Goal: Task Accomplishment & Management: Manage account settings

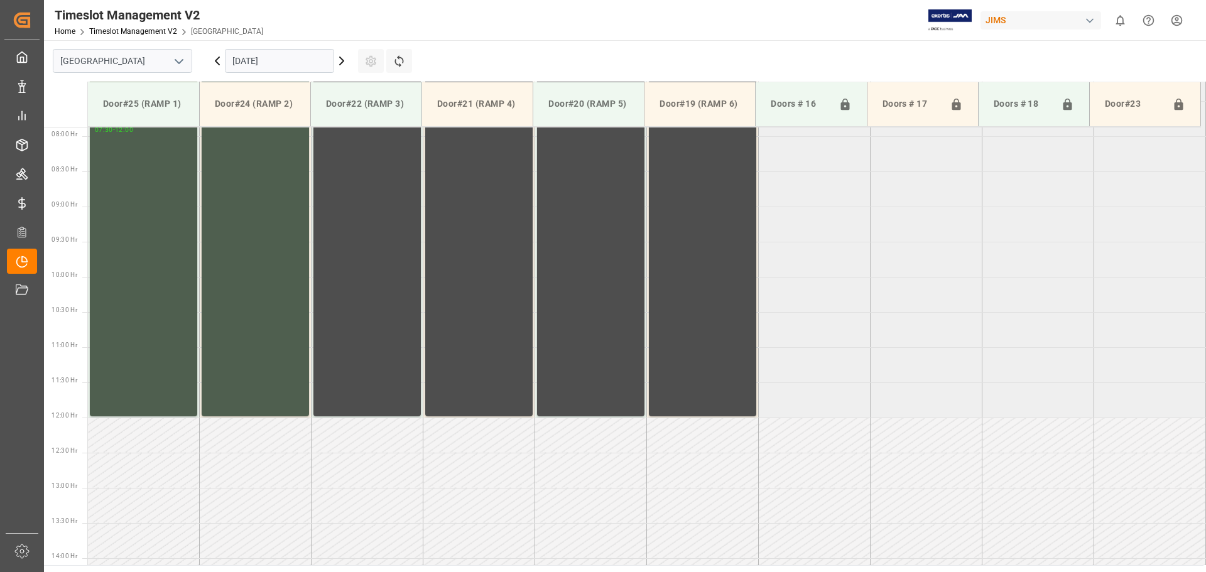
scroll to position [555, 0]
click at [311, 60] on input "[DATE]" at bounding box center [279, 61] width 109 height 24
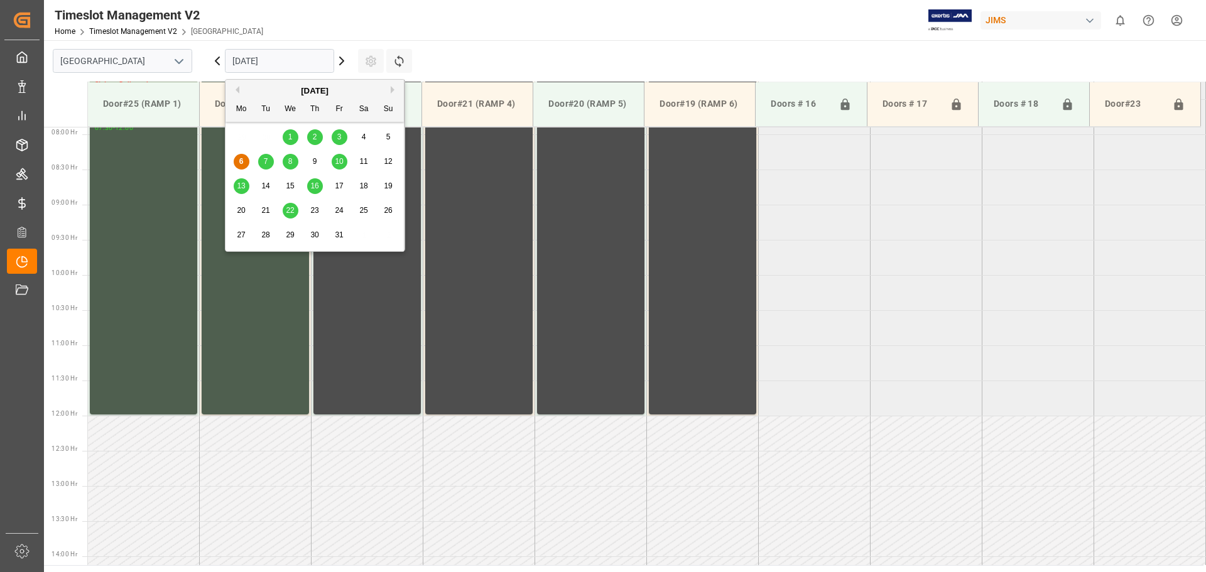
click at [238, 181] on span "13" at bounding box center [241, 185] width 8 height 9
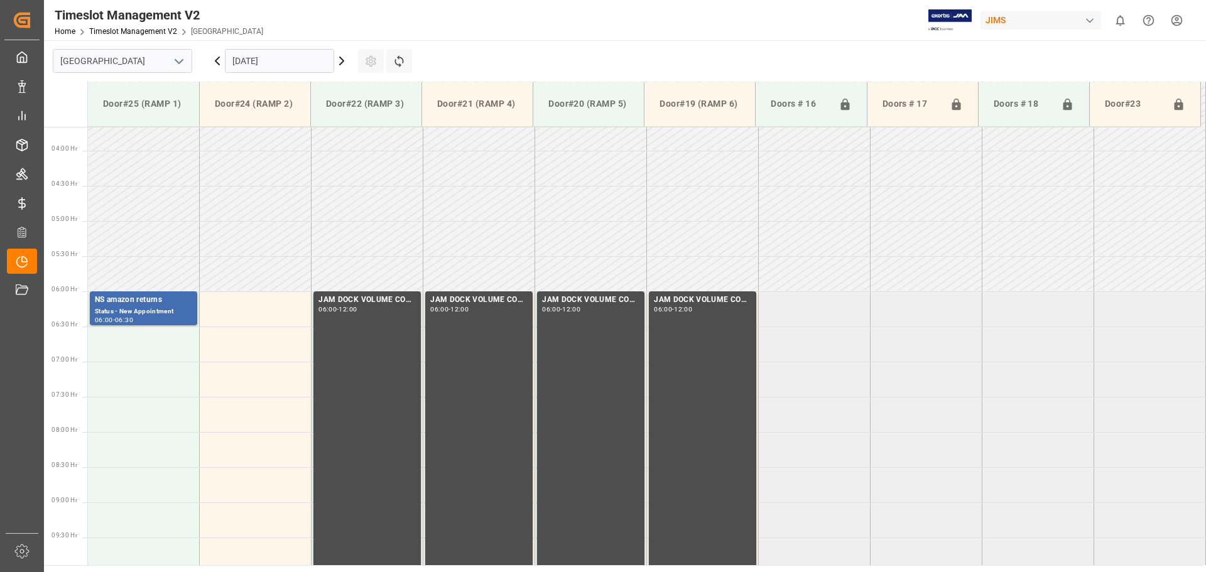
scroll to position [241, 0]
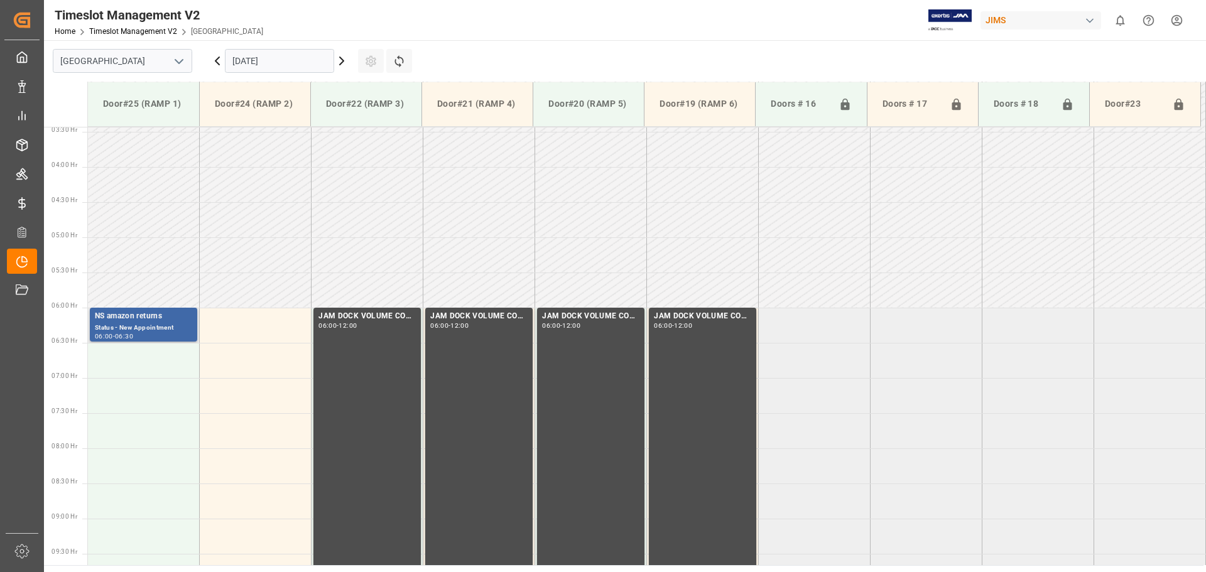
click at [131, 323] on div "Status - New Appointment" at bounding box center [143, 328] width 97 height 11
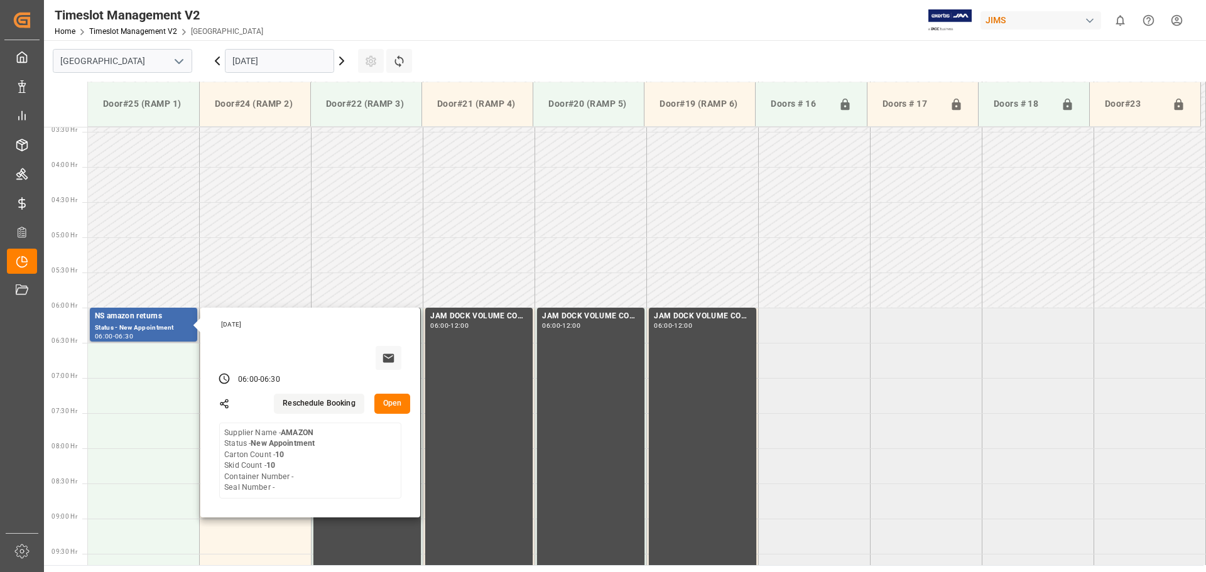
click at [313, 407] on button "Reschedule Booking" at bounding box center [319, 404] width 90 height 20
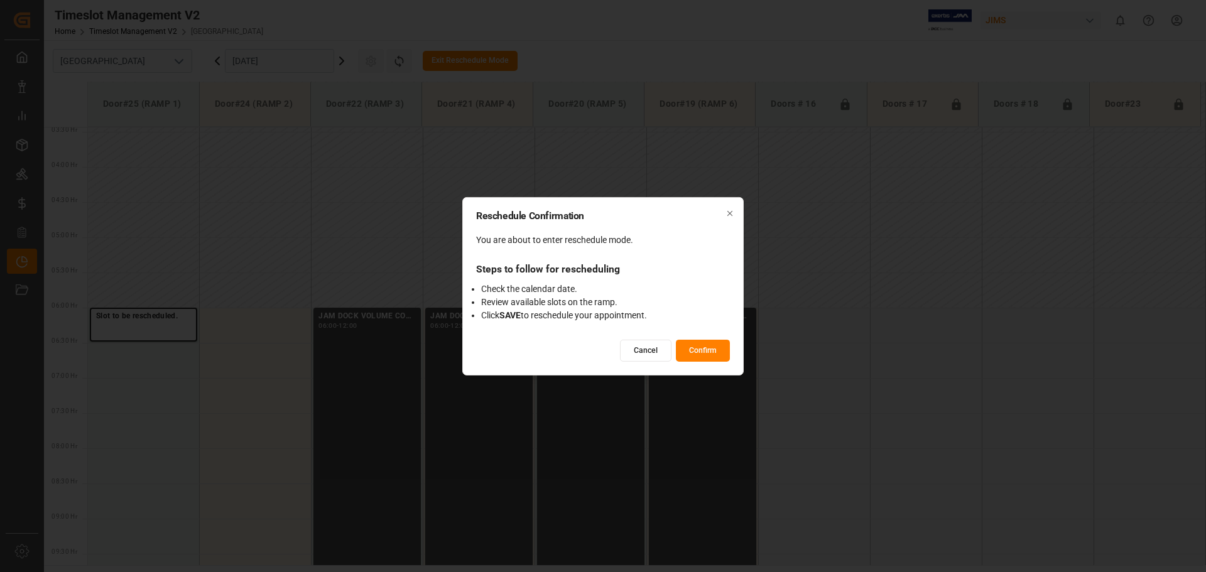
click at [700, 349] on button "Confirm" at bounding box center [703, 351] width 54 height 22
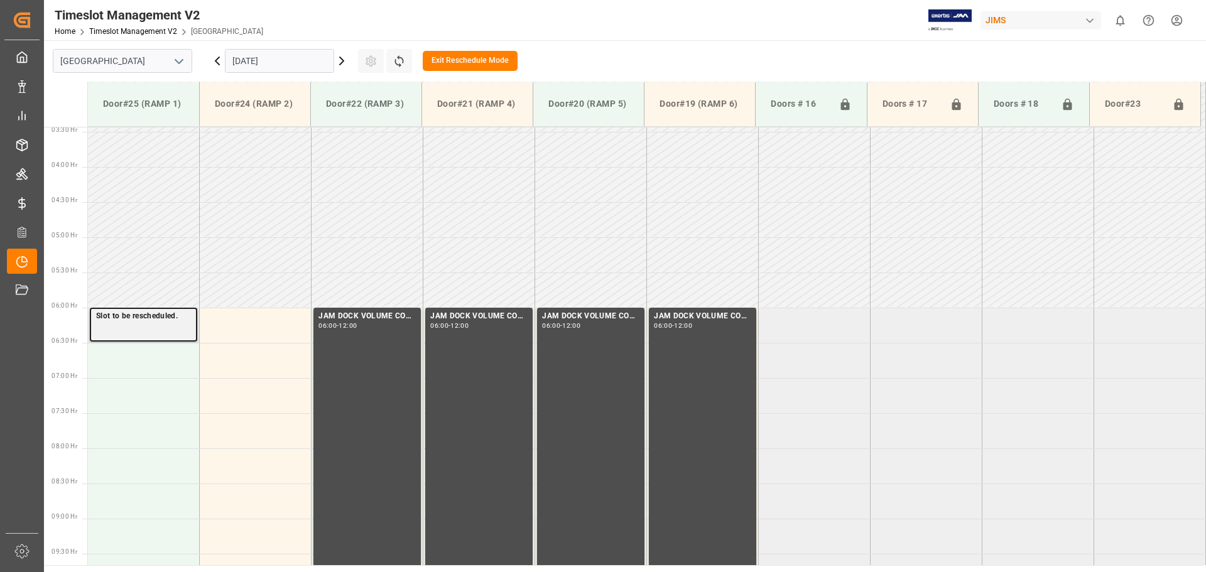
click at [143, 322] on p "Slot to be rescheduled." at bounding box center [143, 316] width 95 height 13
click at [146, 322] on p "Slot to be rescheduled." at bounding box center [143, 316] width 95 height 13
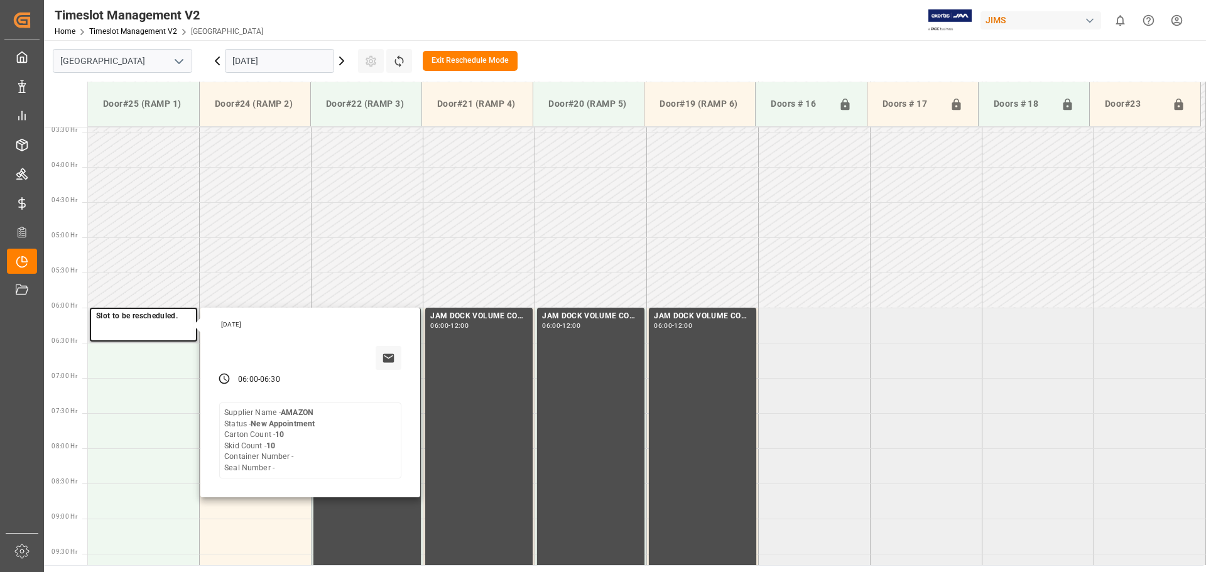
click at [249, 429] on div "Supplier Name - AMAZON Status - New Appointment Carton Count - 10 Skid Count - …" at bounding box center [269, 441] width 90 height 66
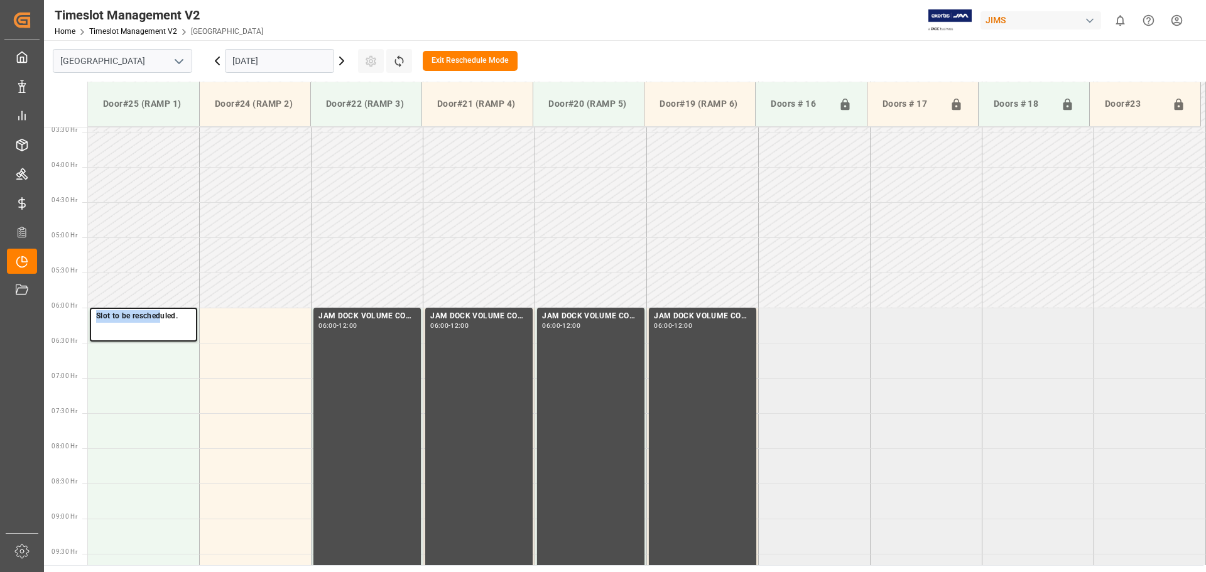
drag, startPoint x: 162, startPoint y: 322, endPoint x: 252, endPoint y: 132, distance: 209.5
click at [327, 58] on input "[DATE]" at bounding box center [279, 61] width 109 height 24
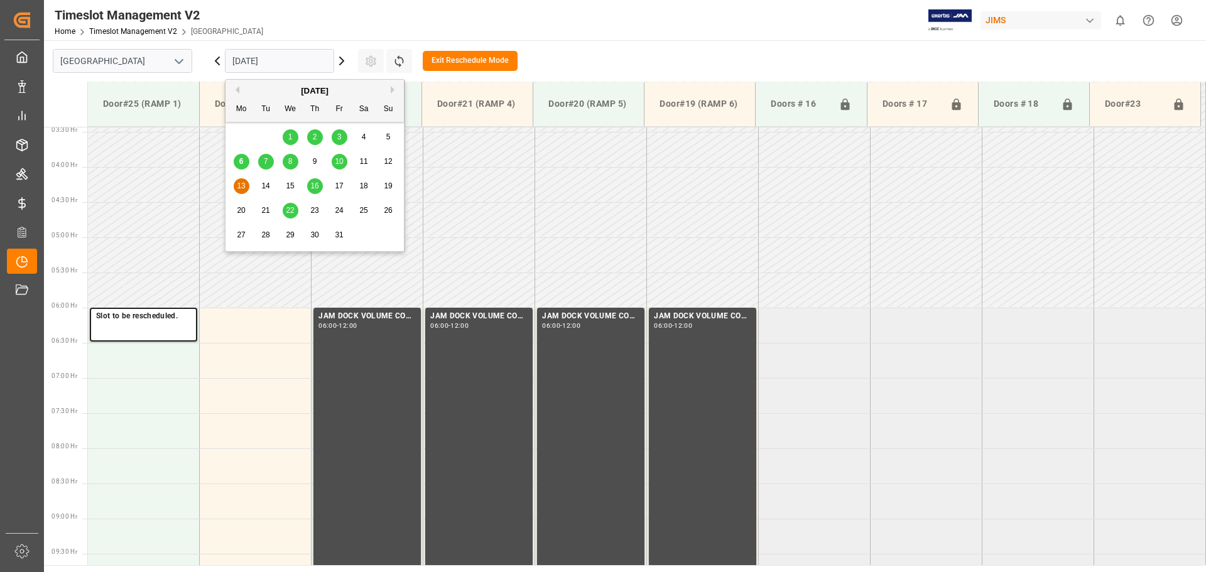
click at [293, 181] on div "15" at bounding box center [291, 186] width 16 height 15
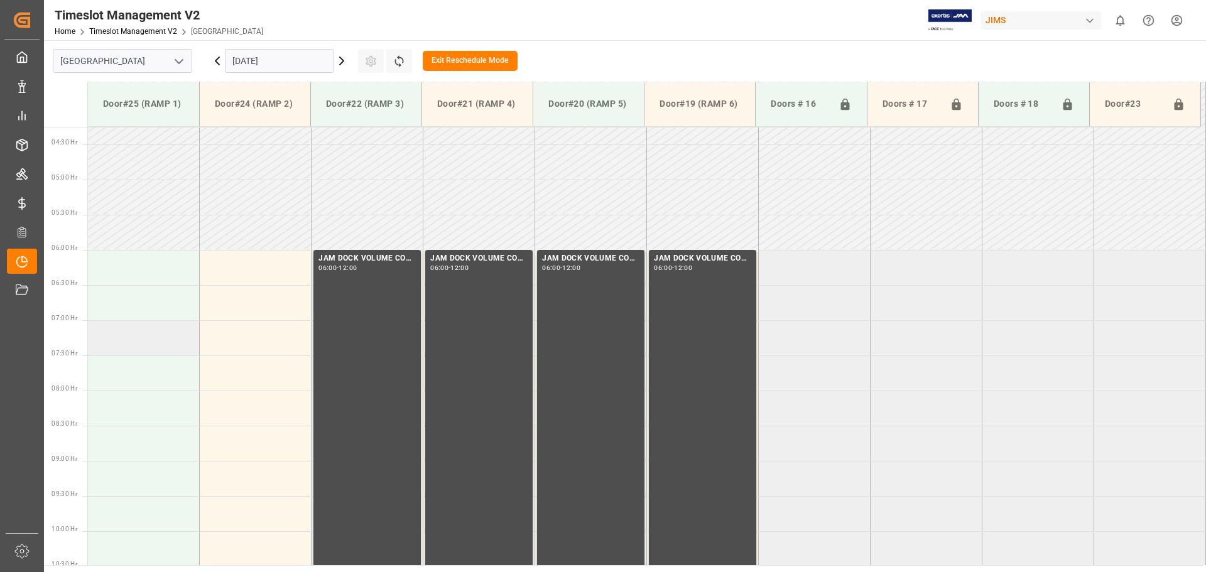
scroll to position [304, 0]
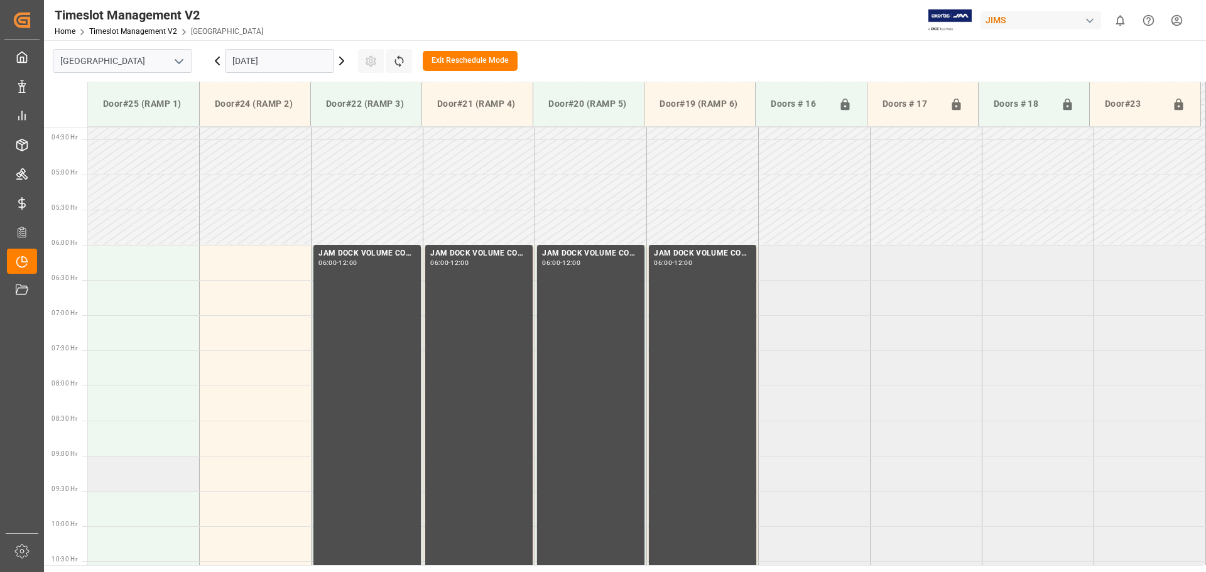
click at [117, 468] on td at bounding box center [144, 473] width 112 height 35
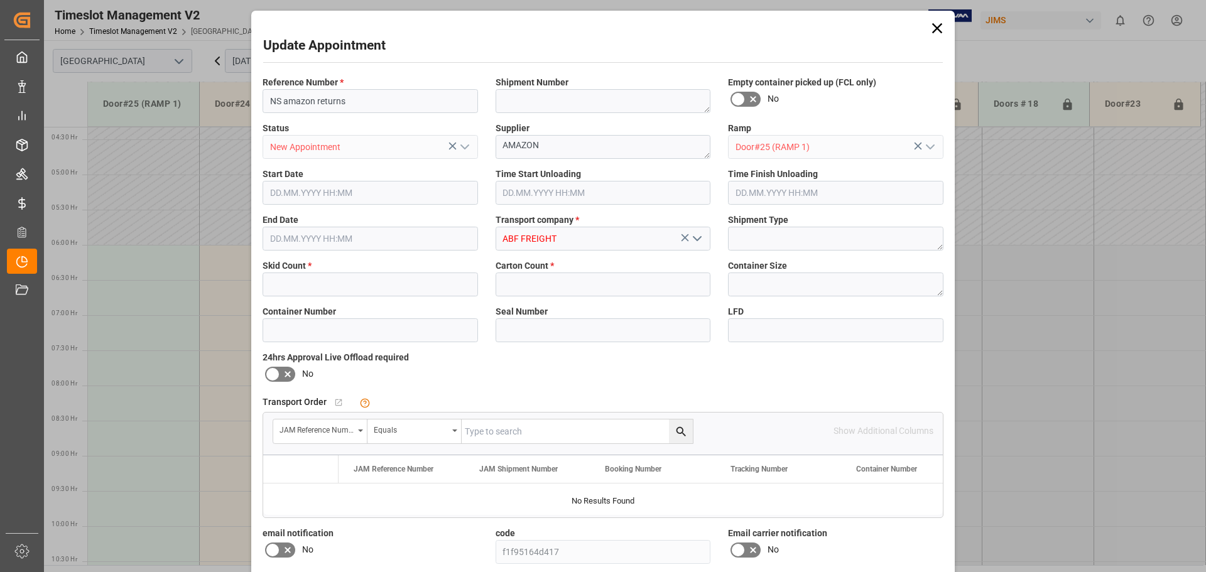
type input "10"
type input "[DATE] 09:00"
type input "[DATE] 09:30"
type input "[DATE] 12:12"
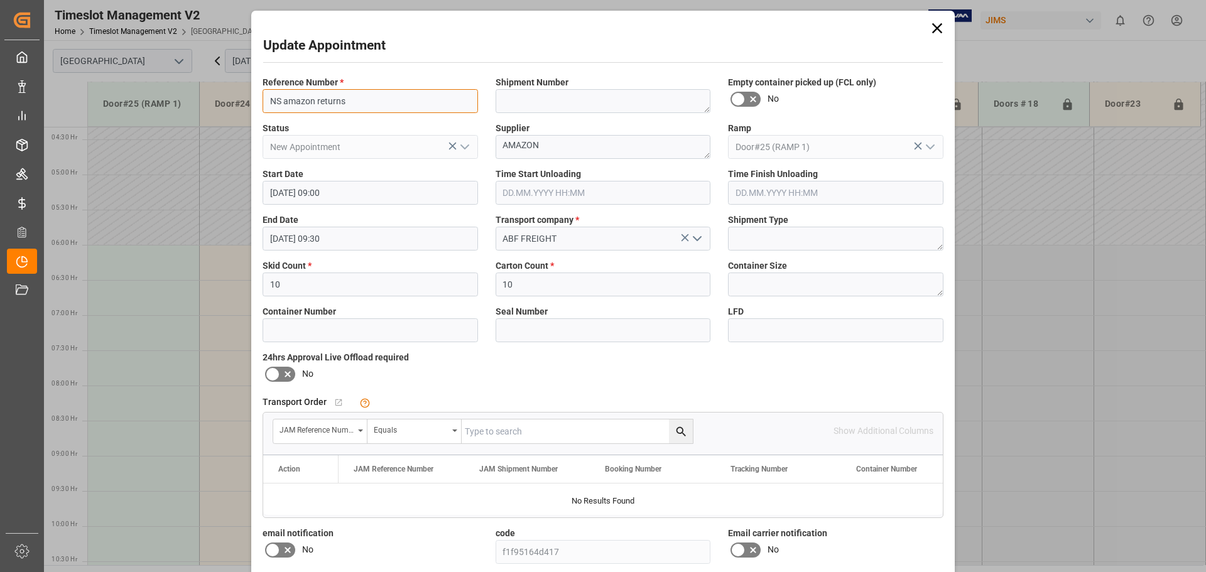
click at [322, 104] on input "NS amazon returns" at bounding box center [369, 101] width 215 height 24
type input "NS AMAZON RETURNS"
drag, startPoint x: 355, startPoint y: 286, endPoint x: 233, endPoint y: 285, distance: 122.4
click at [233, 285] on div "Update Appointment Reference Number * NS AMAZON RETURNS Shipment Number Empty c…" at bounding box center [603, 286] width 1206 height 572
click at [310, 284] on input "10" at bounding box center [369, 285] width 215 height 24
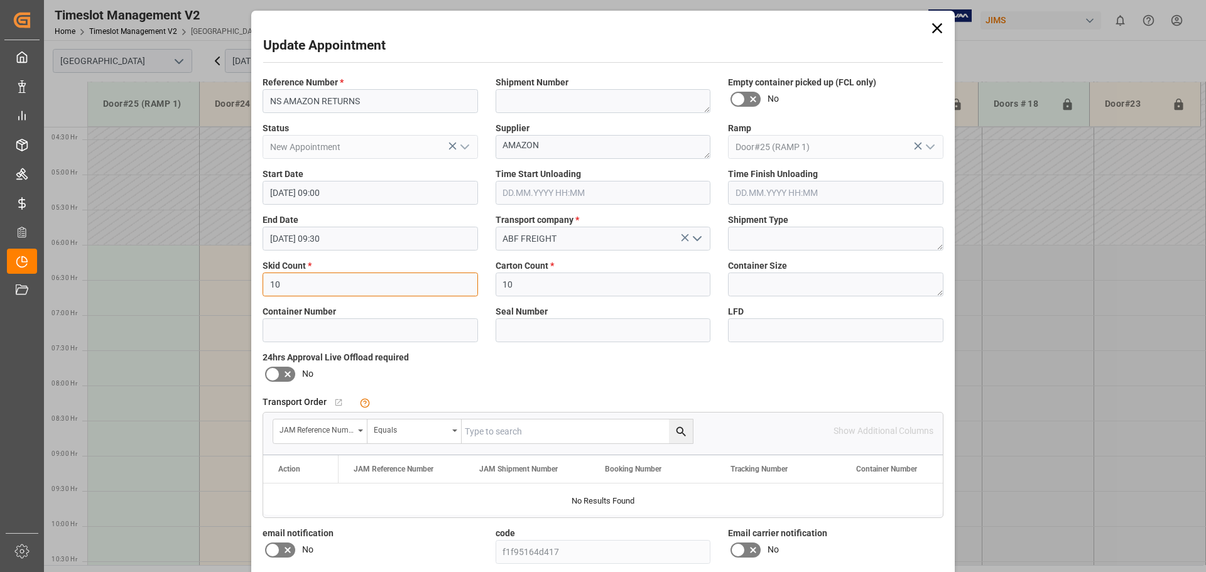
click at [310, 284] on input "10" at bounding box center [369, 285] width 215 height 24
type input "15"
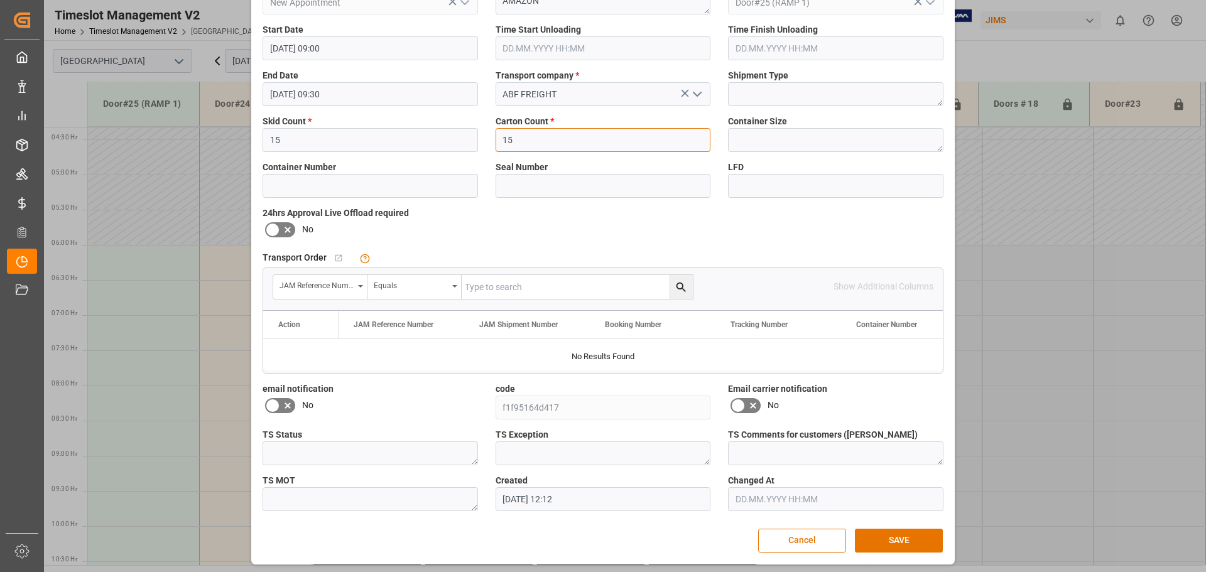
scroll to position [148, 0]
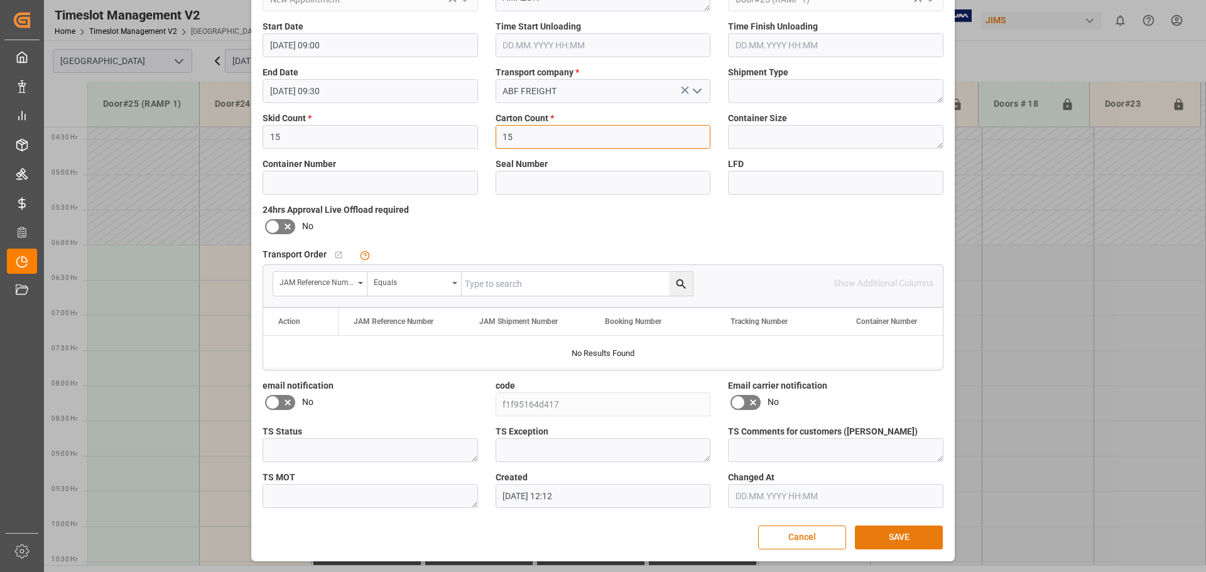
type input "15"
click at [899, 536] on button "SAVE" at bounding box center [899, 538] width 88 height 24
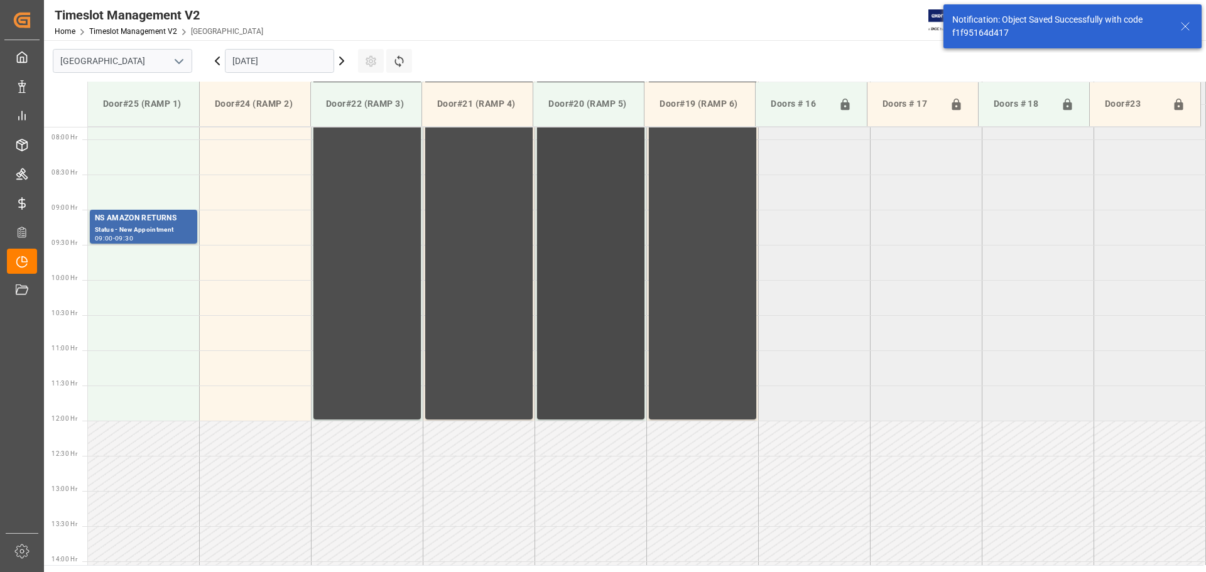
scroll to position [555, 0]
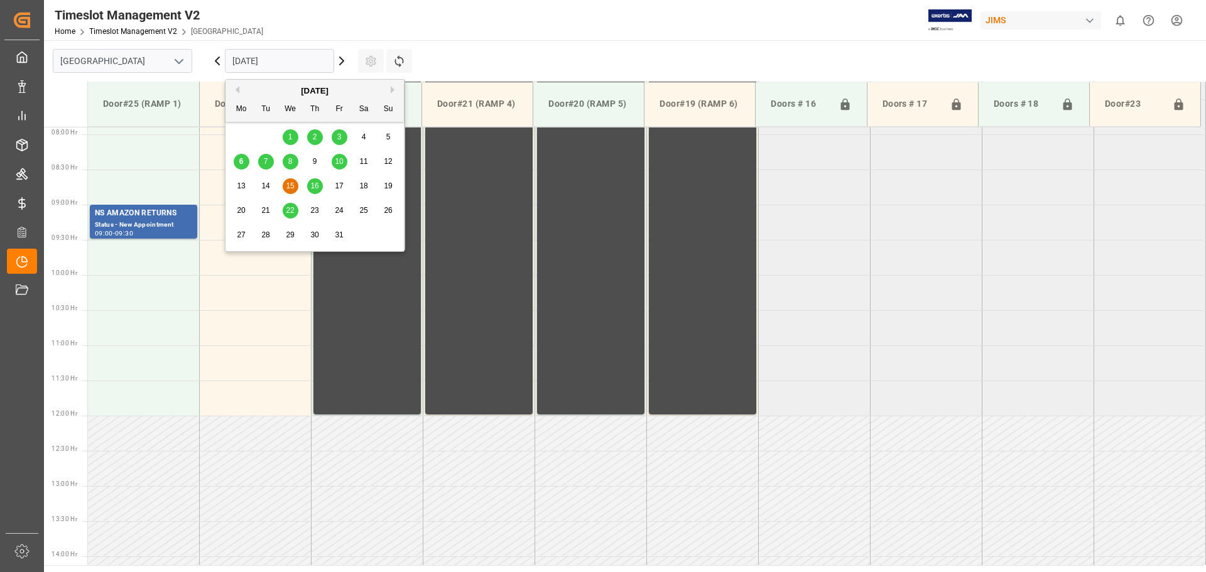
click at [278, 58] on input "[DATE]" at bounding box center [279, 61] width 109 height 24
click at [316, 184] on span "16" at bounding box center [314, 185] width 8 height 9
click at [268, 65] on input "[DATE]" at bounding box center [279, 61] width 109 height 24
click at [270, 159] on div "7" at bounding box center [266, 161] width 16 height 15
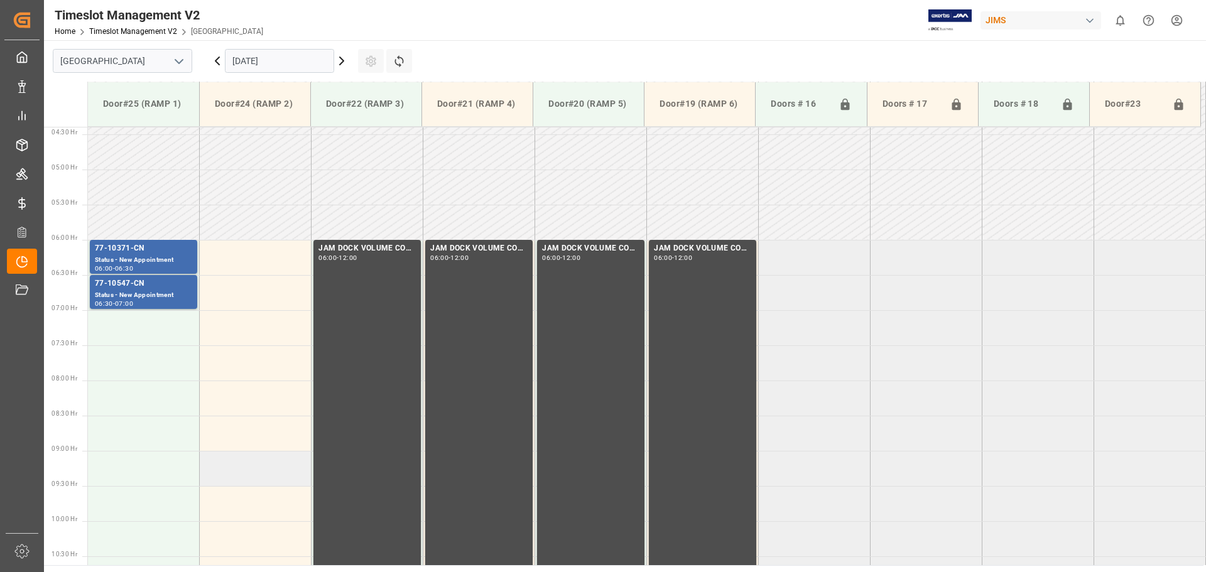
scroll to position [304, 0]
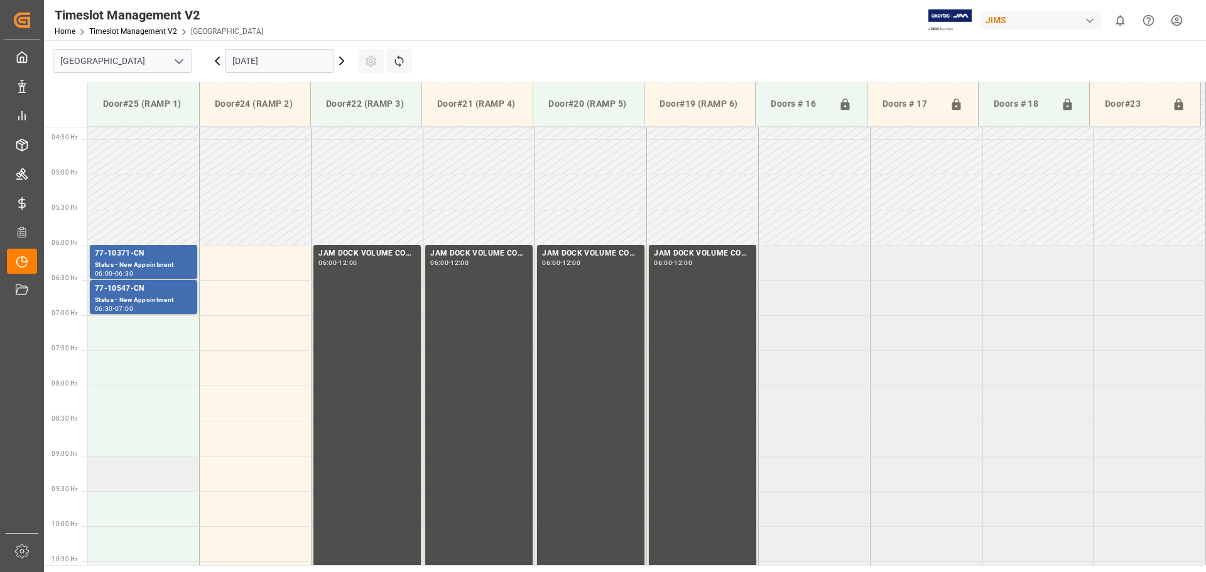
click at [111, 482] on td at bounding box center [144, 473] width 112 height 35
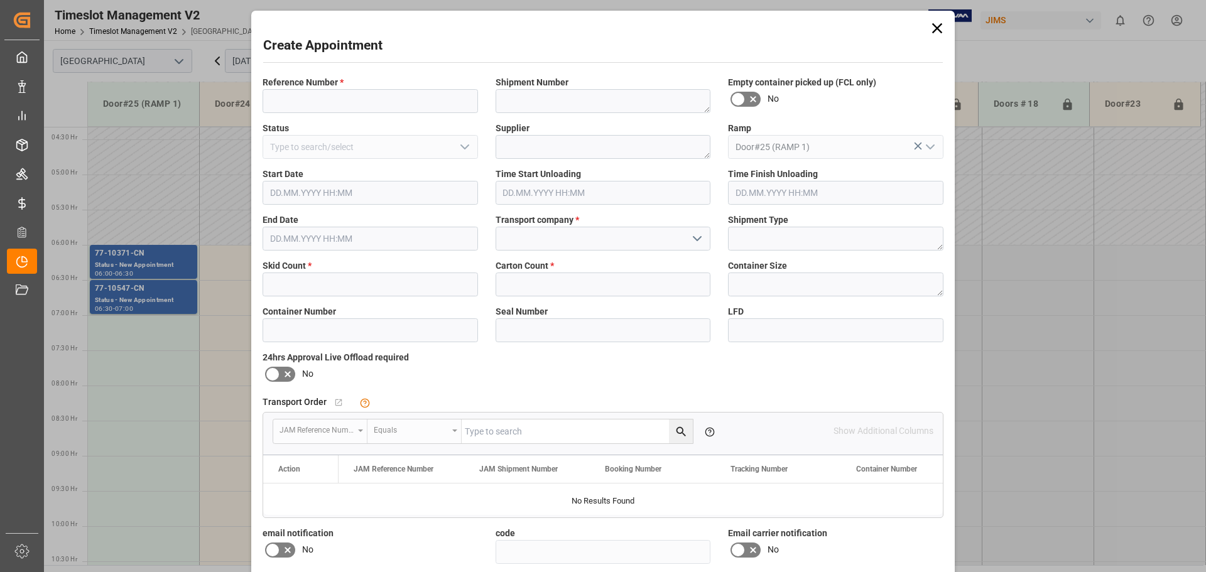
type input "[DATE] 09:00"
type input "[DATE] 09:30"
click at [333, 104] on input at bounding box center [369, 101] width 215 height 24
type input "NS amazon returns"
click at [689, 237] on icon "open menu" at bounding box center [696, 238] width 15 height 15
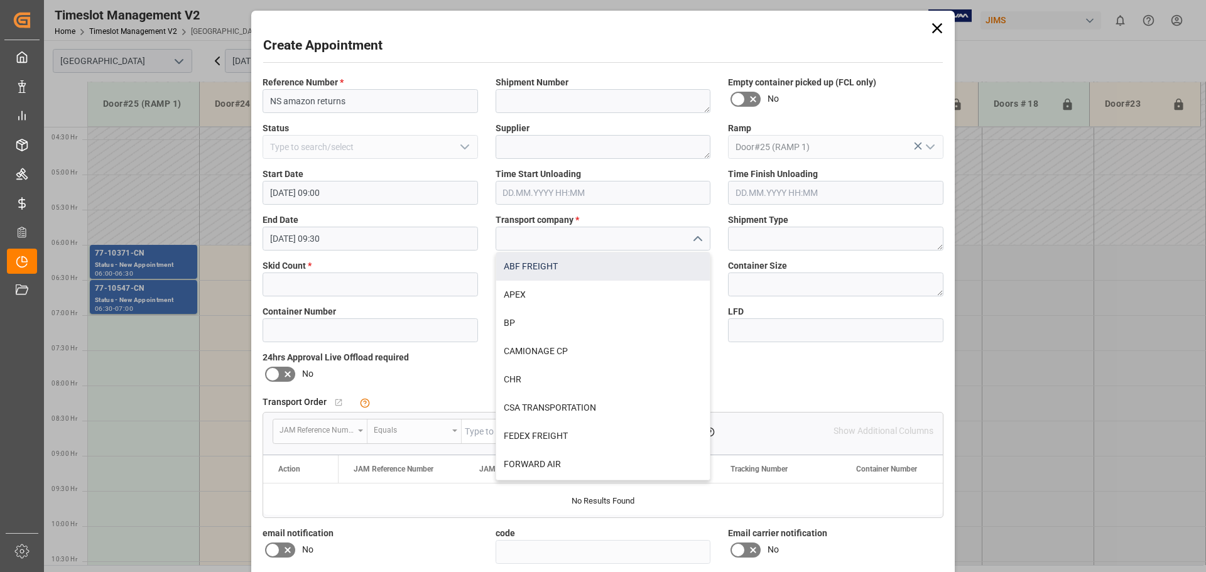
click at [524, 266] on div "ABF FREIGHT" at bounding box center [603, 266] width 214 height 28
type input "ABF FREIGHT"
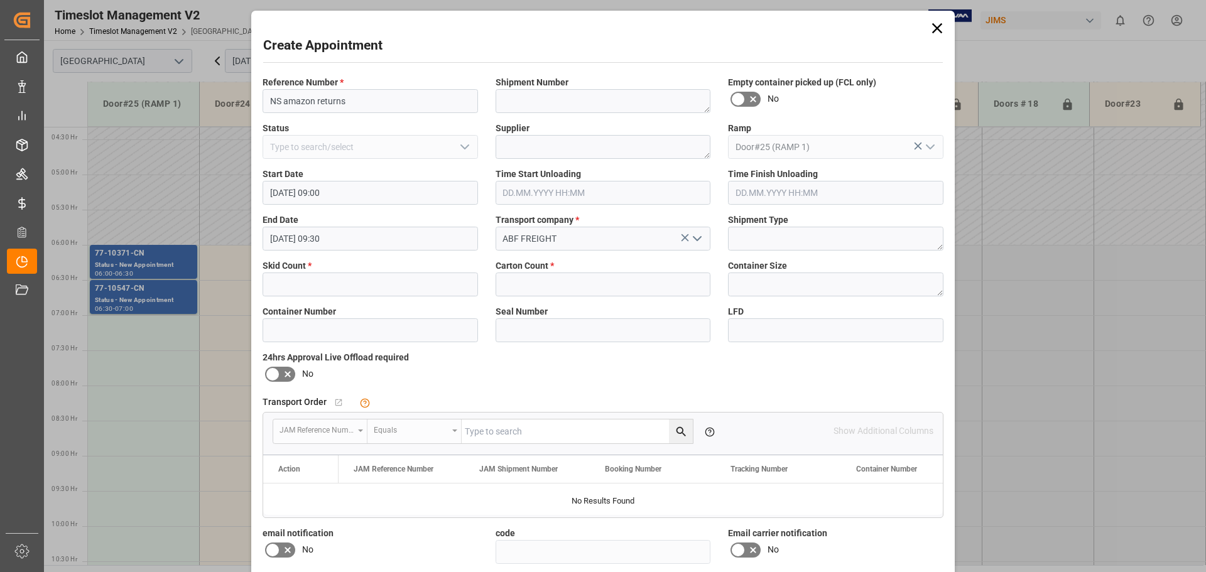
click at [933, 28] on icon at bounding box center [937, 28] width 18 height 18
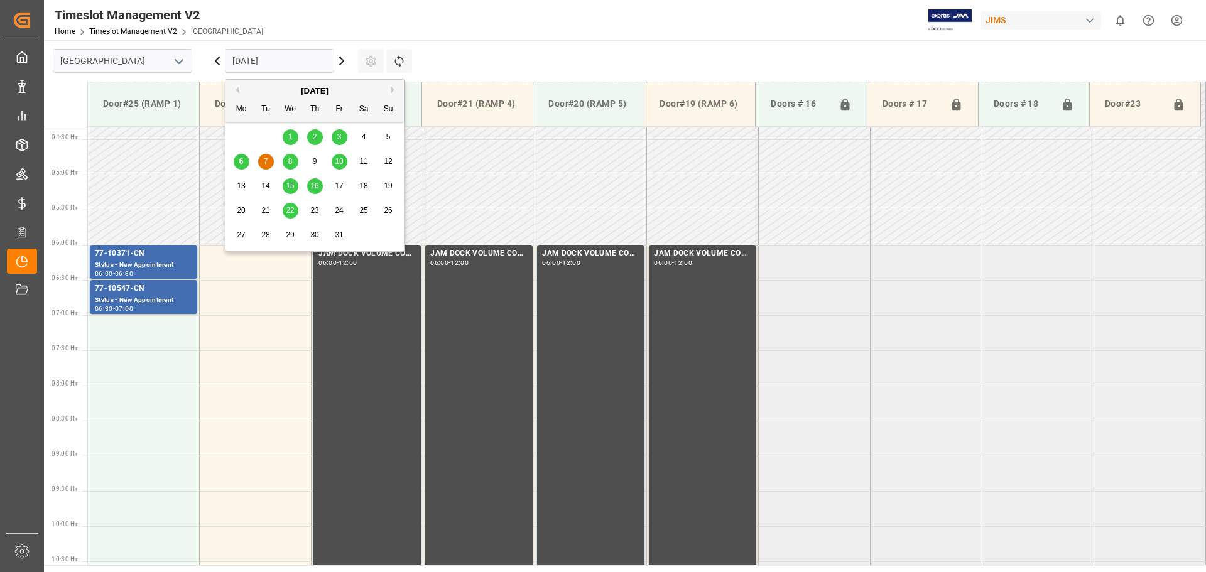
click at [317, 63] on input "[DATE]" at bounding box center [279, 61] width 109 height 24
click at [313, 163] on span "9" at bounding box center [315, 161] width 4 height 9
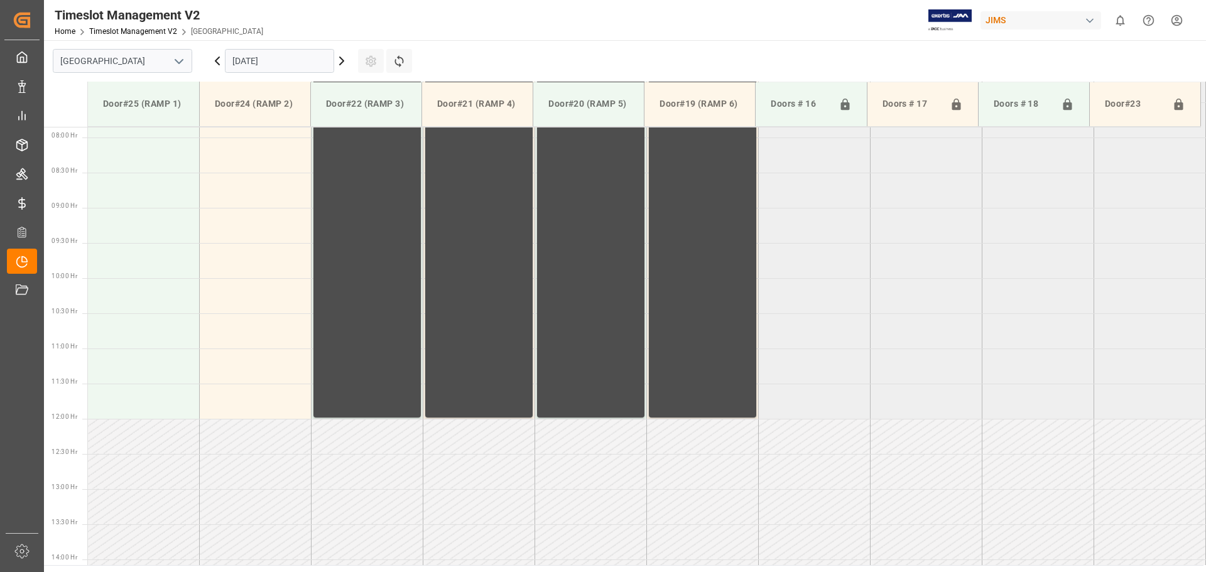
scroll to position [555, 0]
click at [94, 267] on td at bounding box center [144, 257] width 112 height 35
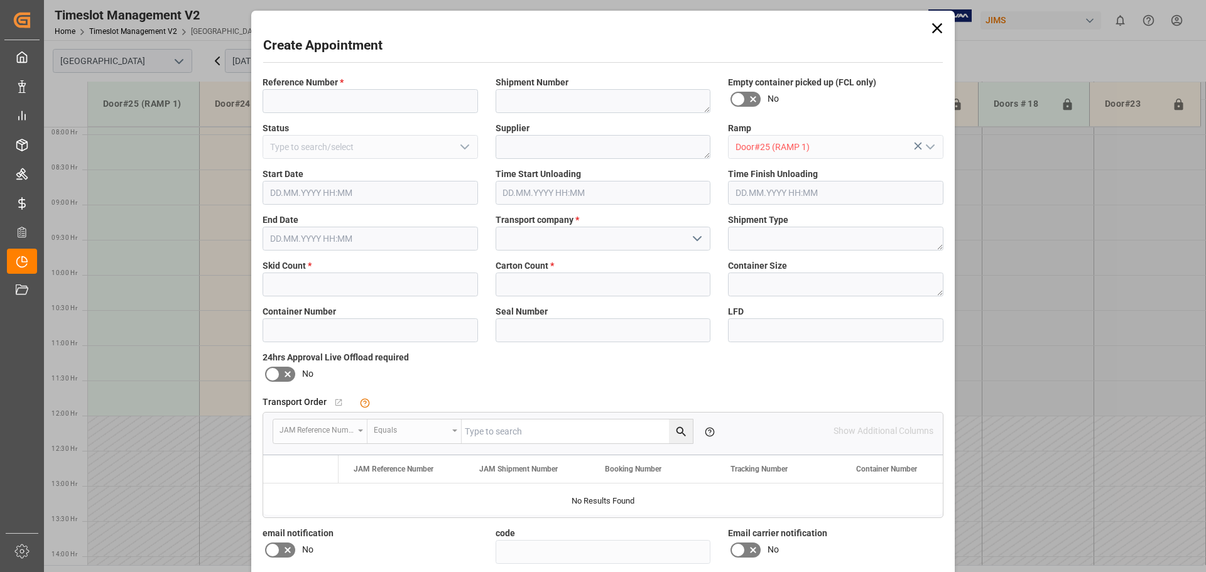
type input "[DATE] 09:30"
type input "[DATE] 10:00"
click at [932, 28] on icon at bounding box center [937, 28] width 18 height 18
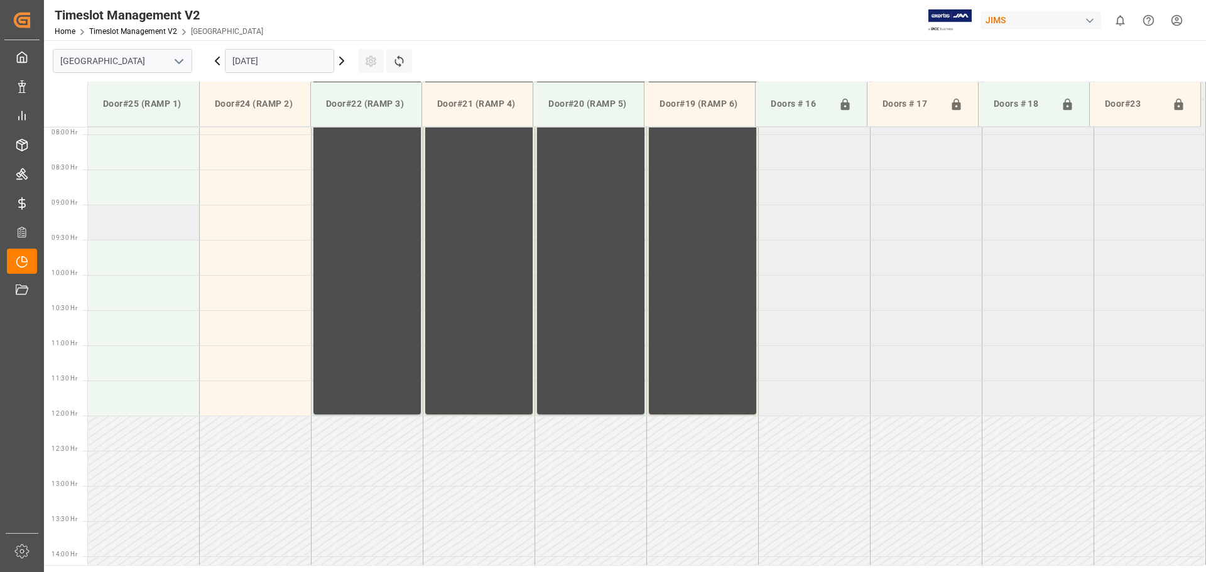
click at [122, 222] on td at bounding box center [144, 222] width 112 height 35
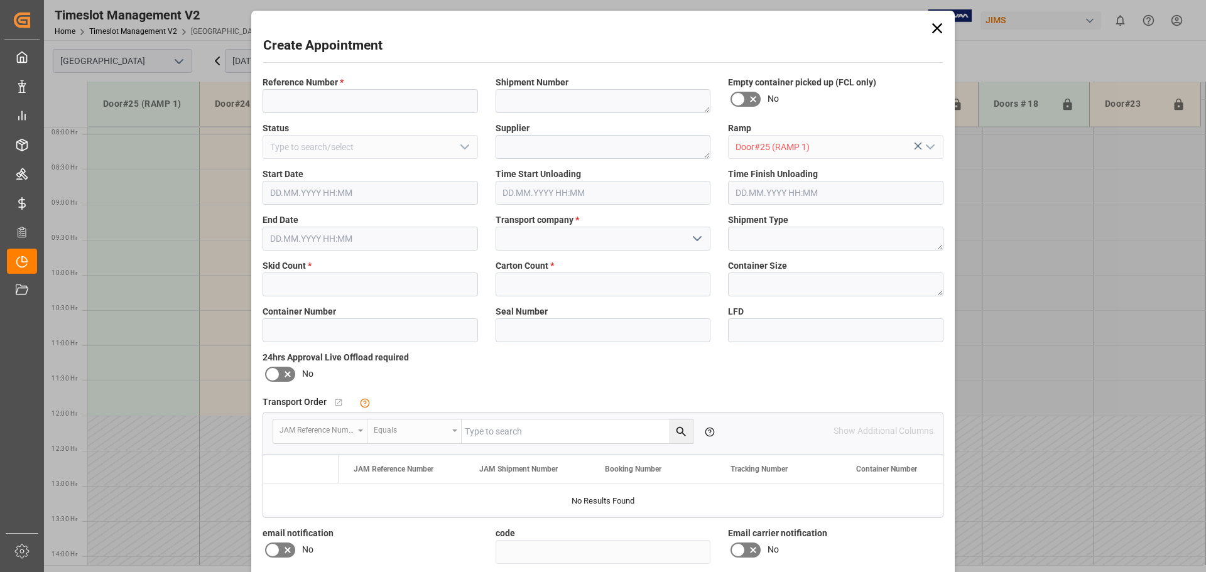
type input "[DATE] 09:00"
type input "[DATE] 09:30"
click at [328, 104] on input at bounding box center [369, 101] width 215 height 24
type input "NS amazon returns"
click at [698, 234] on icon "open menu" at bounding box center [696, 238] width 15 height 15
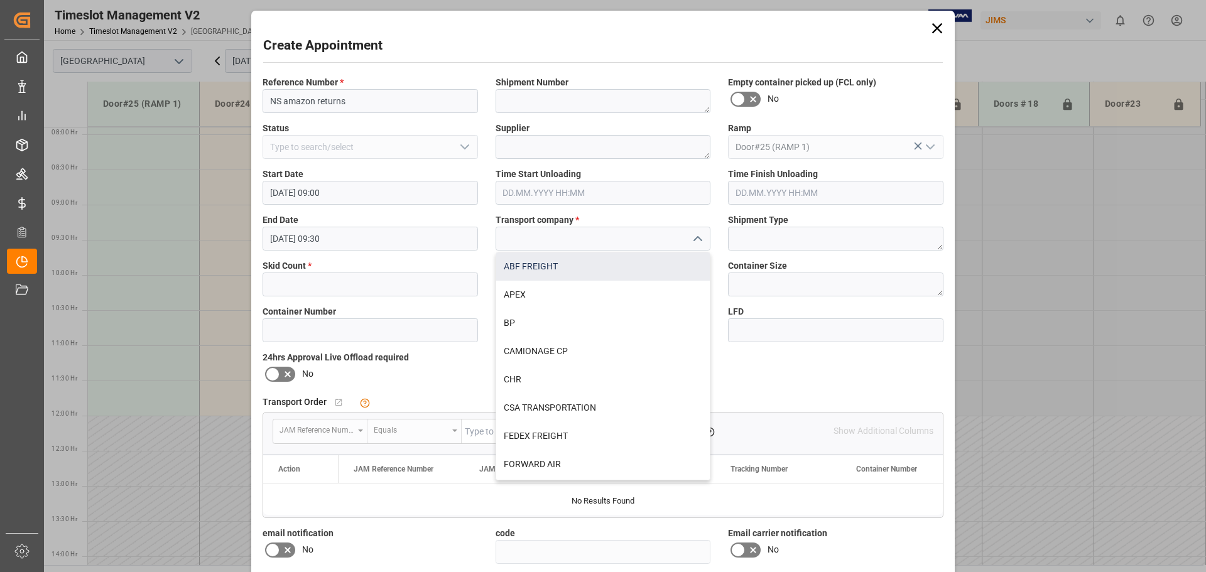
click at [527, 258] on div "ABF FREIGHT" at bounding box center [603, 266] width 214 height 28
type input "ABF FREIGHT"
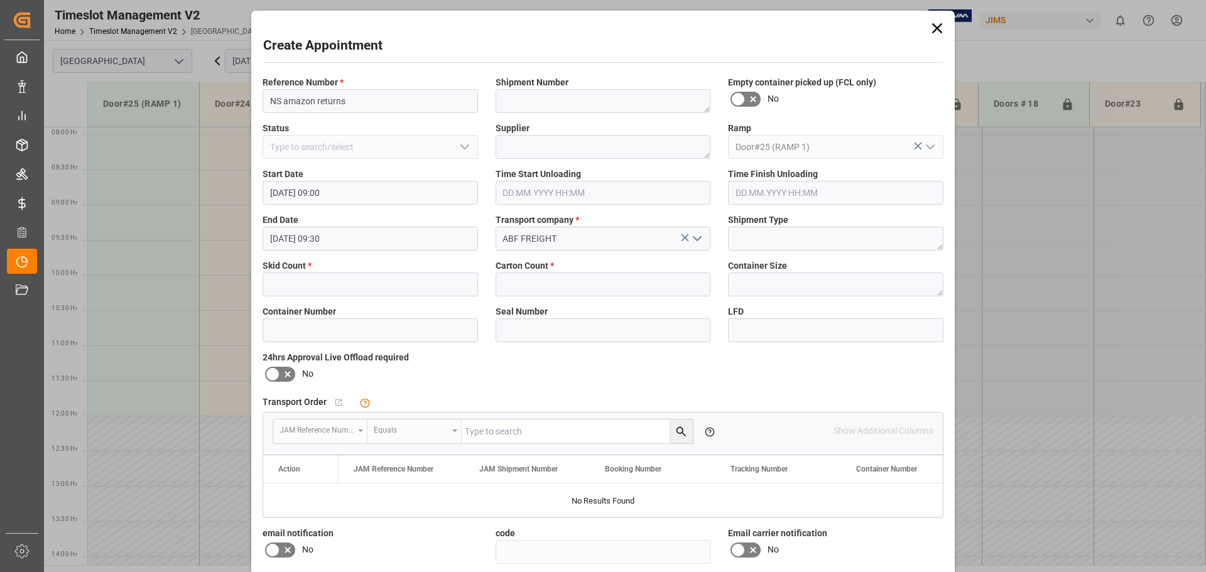
click at [932, 28] on icon at bounding box center [937, 28] width 18 height 18
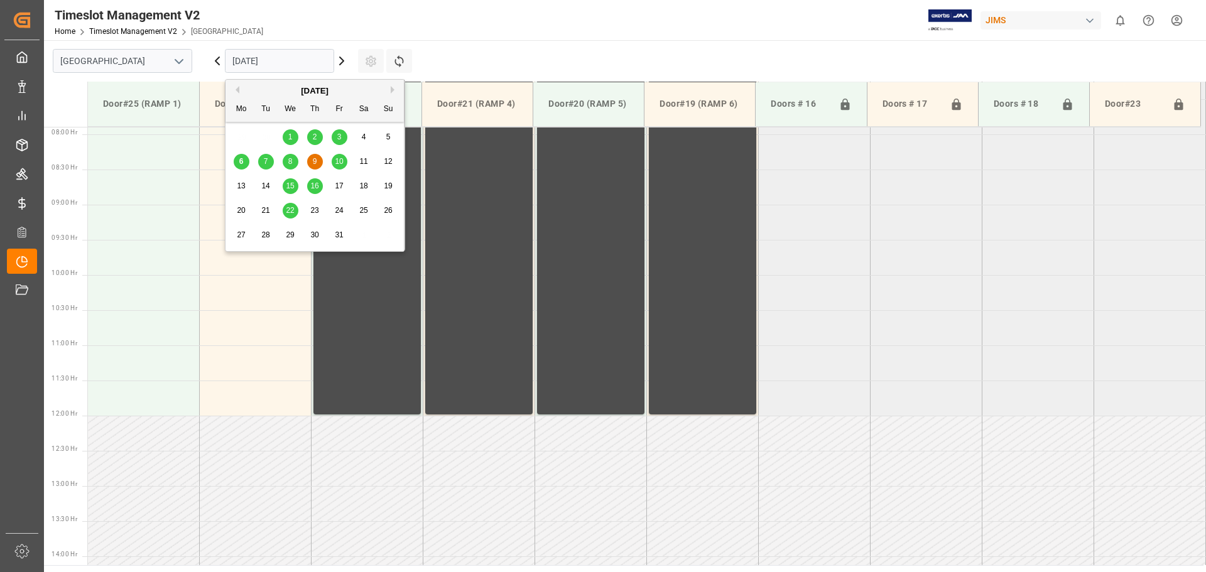
click at [289, 62] on input "[DATE]" at bounding box center [279, 61] width 109 height 24
click at [290, 159] on span "8" at bounding box center [290, 161] width 4 height 9
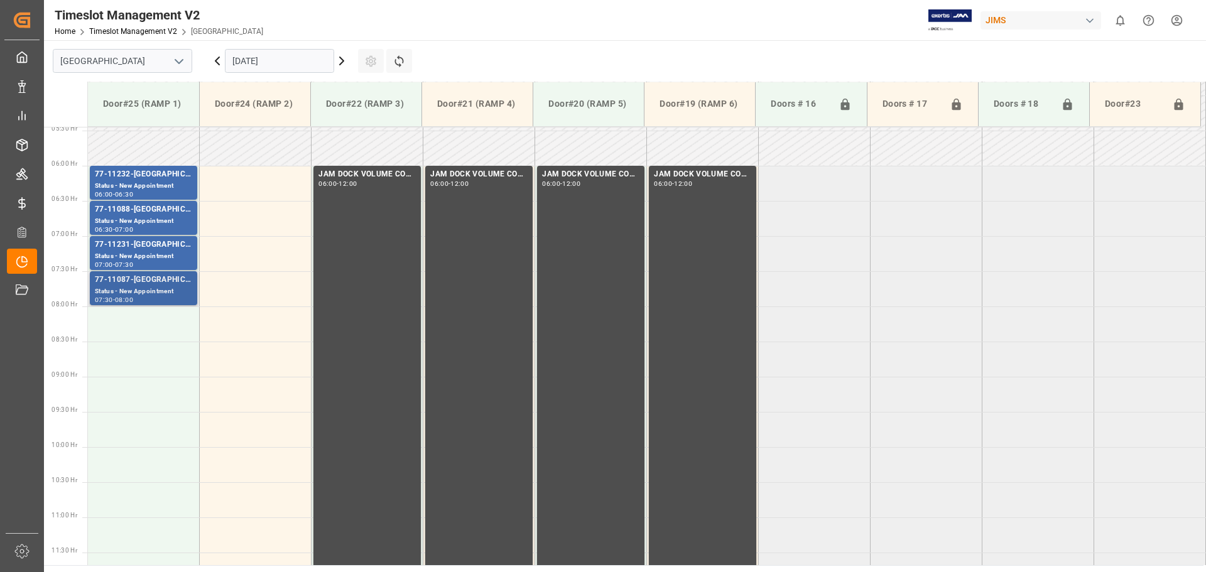
scroll to position [367, 0]
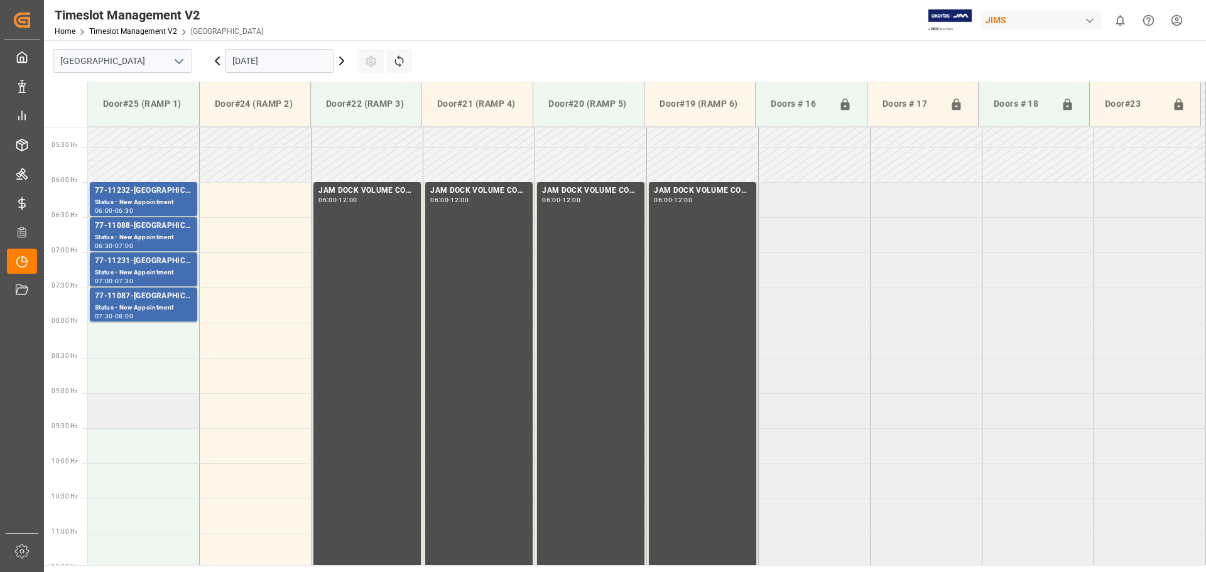
click at [104, 412] on td at bounding box center [144, 410] width 112 height 35
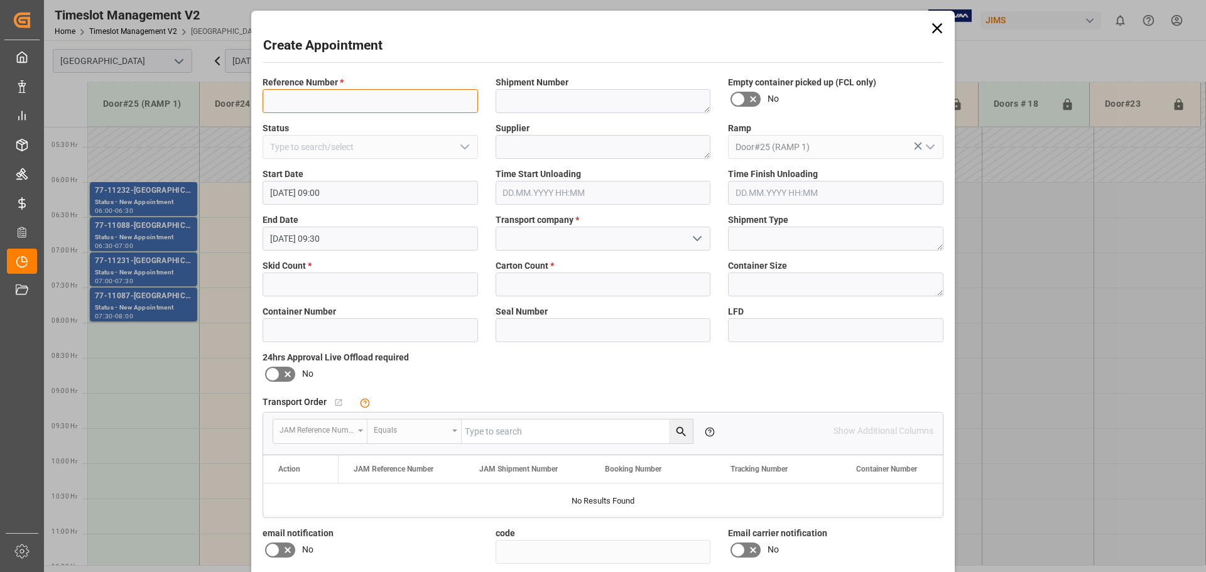
click at [369, 102] on input at bounding box center [369, 101] width 215 height 24
type input "NS amazon returns"
click at [697, 243] on icon "open menu" at bounding box center [696, 238] width 15 height 15
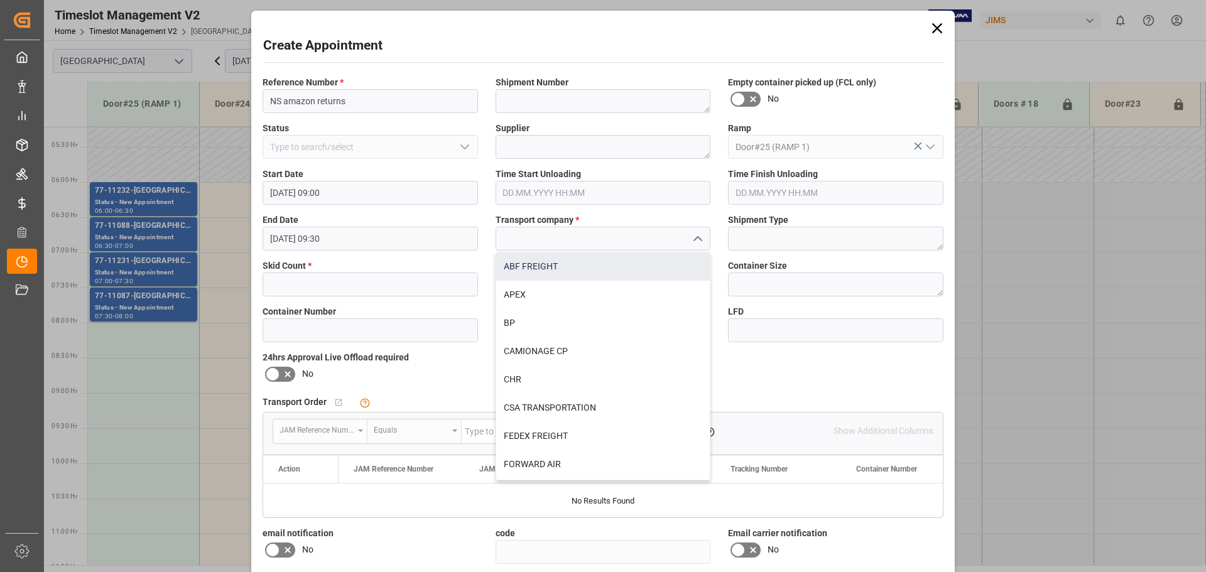
click at [550, 271] on div "ABF FREIGHT" at bounding box center [603, 266] width 214 height 28
type input "ABF FREIGHT"
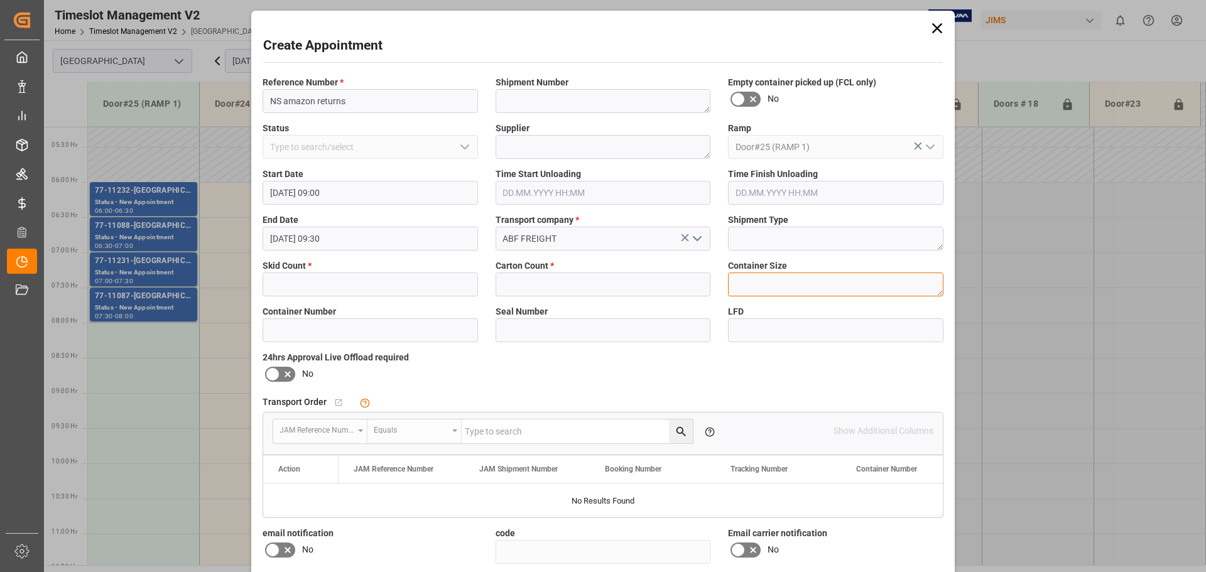
click at [773, 278] on textarea at bounding box center [835, 285] width 215 height 24
click at [619, 288] on input "text" at bounding box center [602, 285] width 215 height 24
type input "6"
click at [371, 281] on input "text" at bounding box center [369, 285] width 215 height 24
type input "6"
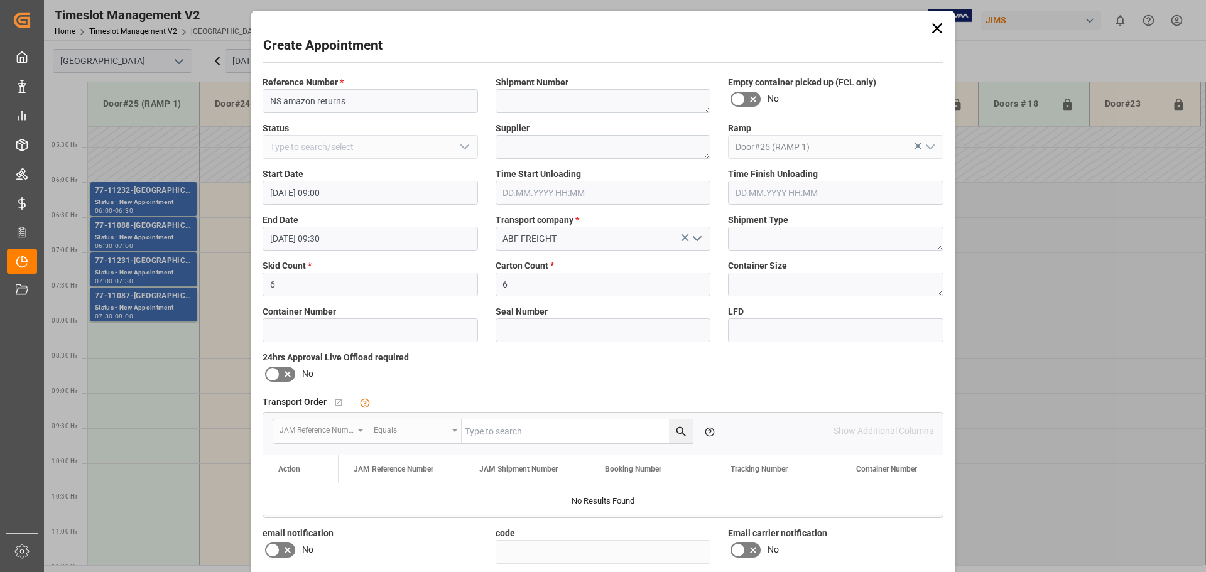
click at [423, 40] on div "Create Appointment" at bounding box center [602, 48] width 679 height 24
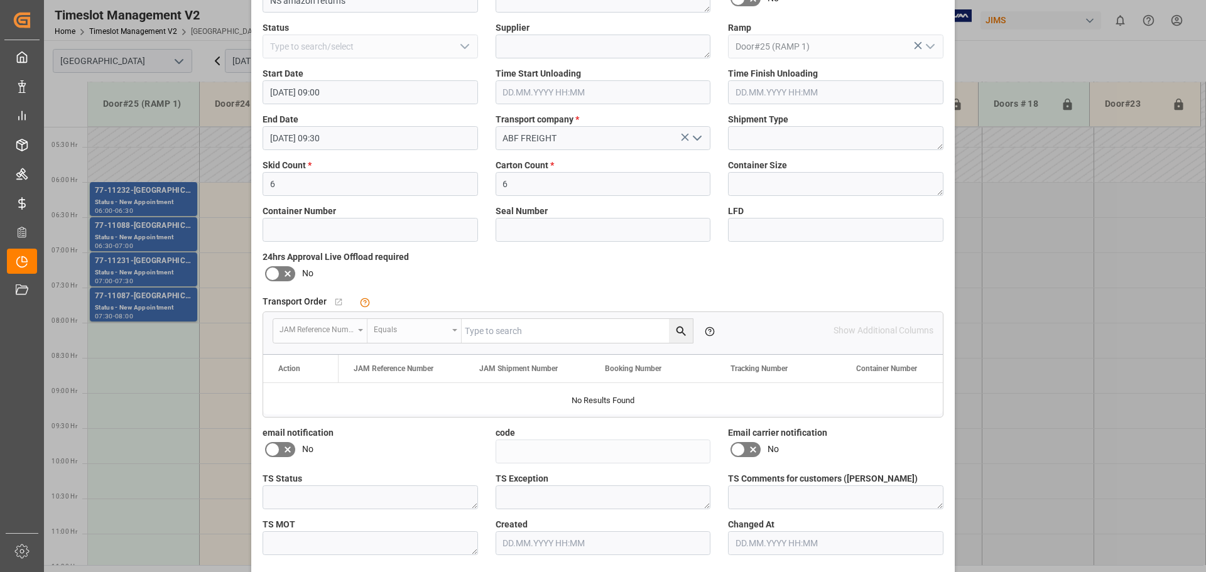
scroll to position [148, 0]
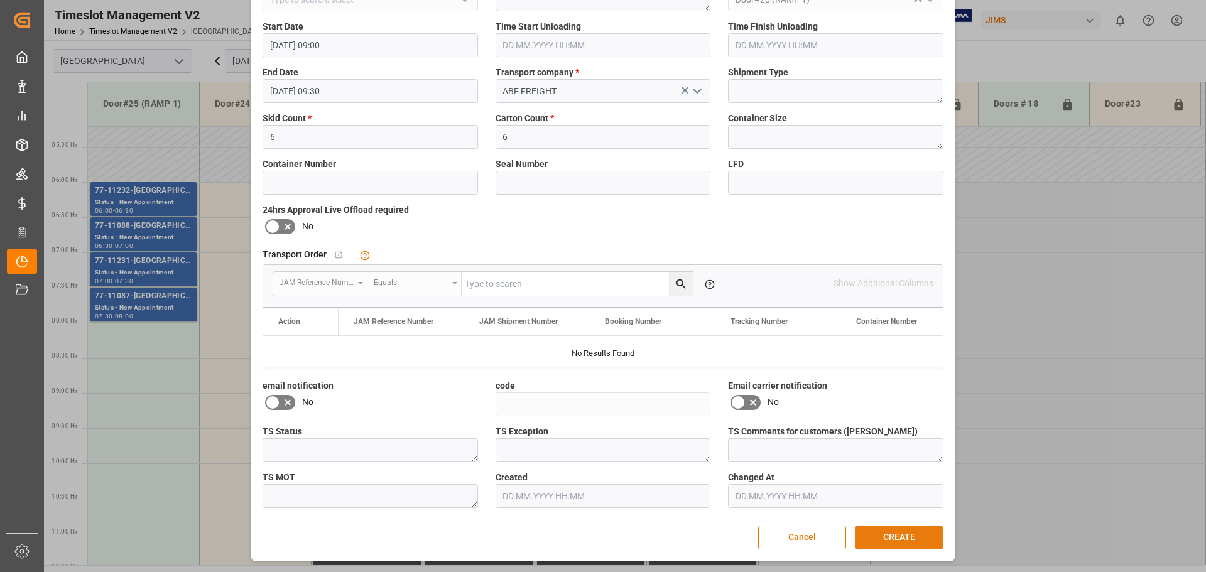
click at [905, 536] on button "CREATE" at bounding box center [899, 538] width 88 height 24
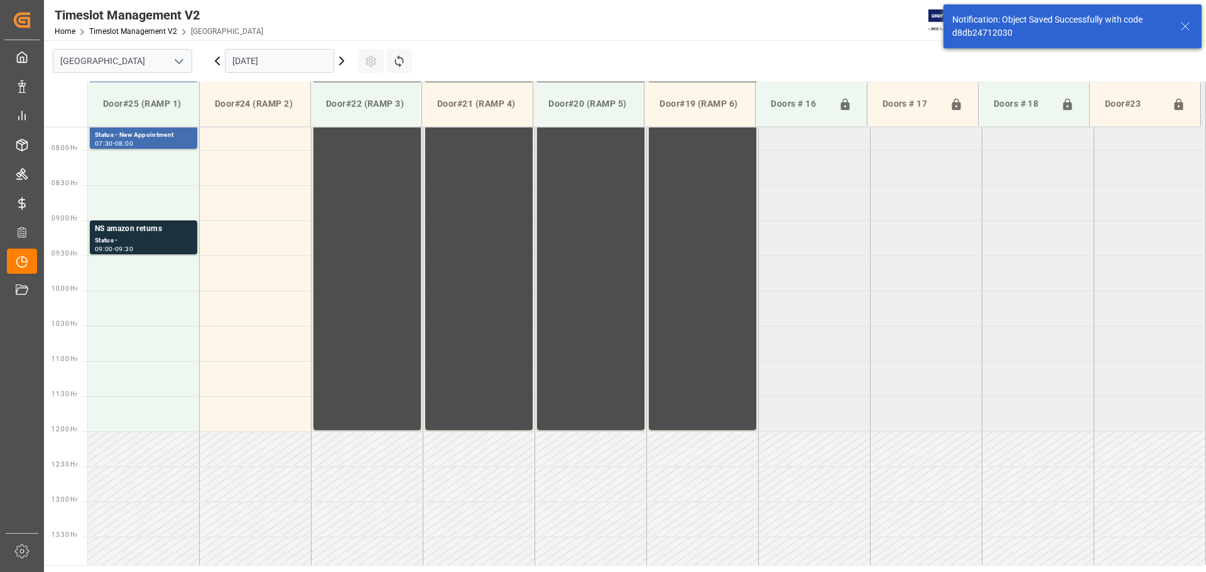
scroll to position [555, 0]
